Goal: Information Seeking & Learning: Learn about a topic

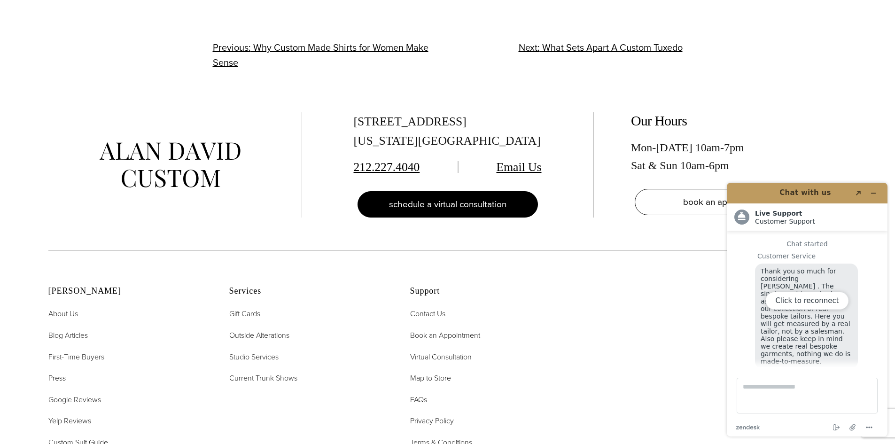
scroll to position [12, 0]
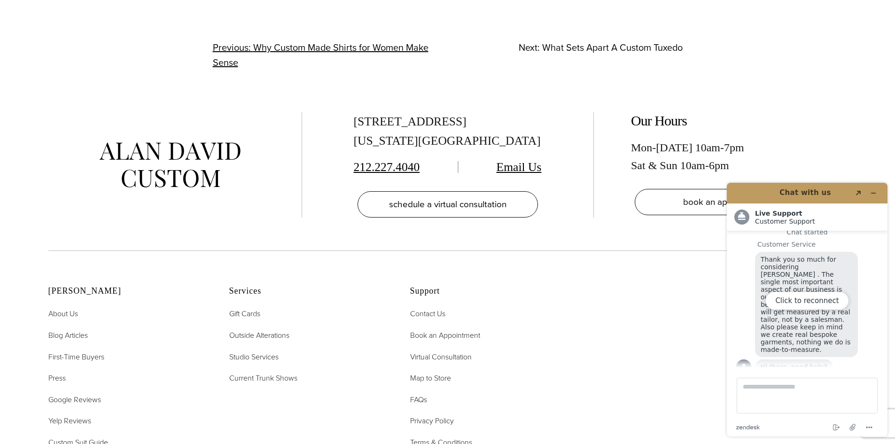
click at [584, 50] on span "What Sets Apart A Custom Tuxedo" at bounding box center [612, 47] width 140 height 14
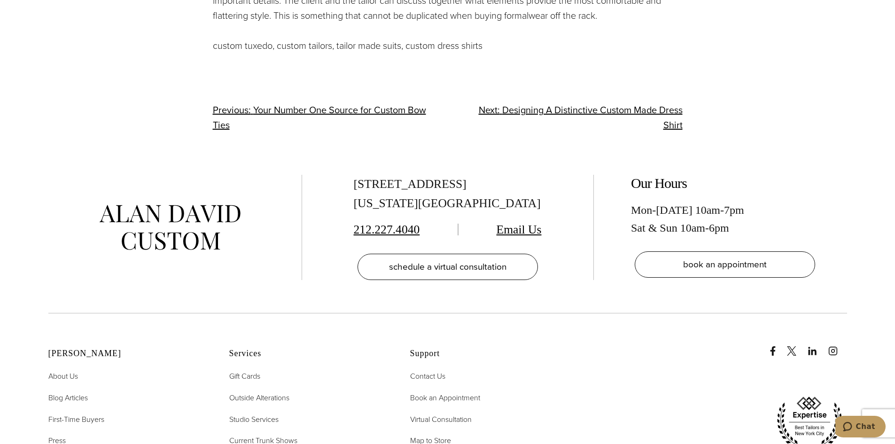
scroll to position [1128, 0]
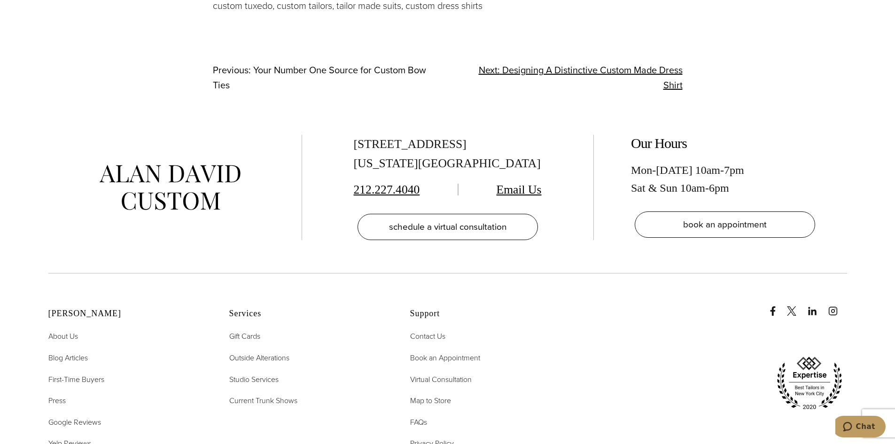
click at [383, 70] on span "Your Number One Source for Custom Bow Ties" at bounding box center [319, 77] width 213 height 29
